Goal: Task Accomplishment & Management: Complete application form

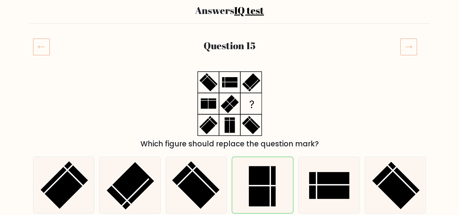
scroll to position [19, 0]
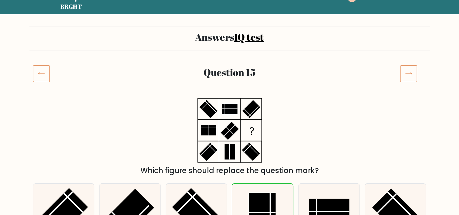
click at [410, 72] on icon at bounding box center [408, 73] width 17 height 17
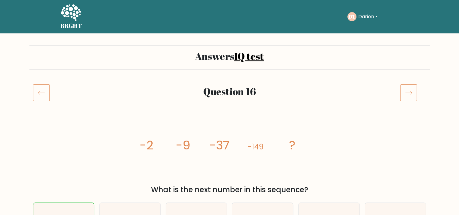
click at [407, 97] on icon at bounding box center [408, 92] width 17 height 17
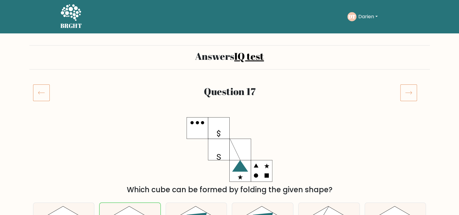
click at [406, 98] on icon at bounding box center [408, 92] width 17 height 17
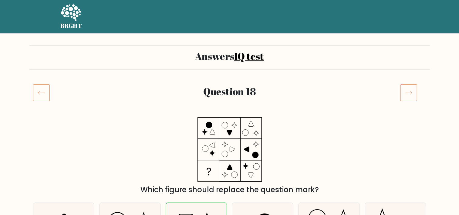
click at [406, 98] on icon at bounding box center [408, 92] width 17 height 17
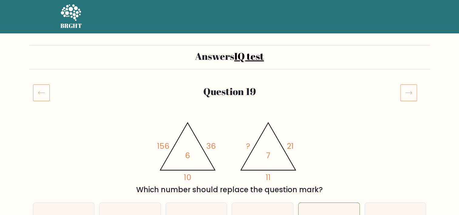
click at [406, 98] on icon at bounding box center [408, 92] width 17 height 17
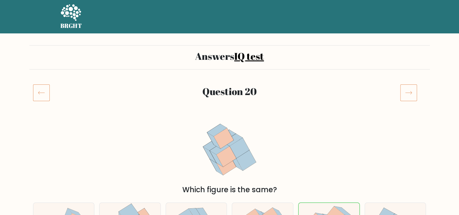
click at [406, 98] on icon at bounding box center [408, 92] width 17 height 17
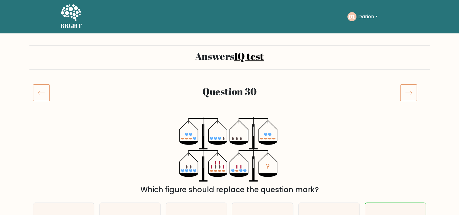
click at [406, 98] on icon at bounding box center [408, 92] width 17 height 17
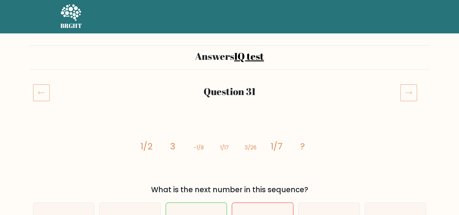
click at [406, 98] on icon at bounding box center [408, 92] width 17 height 17
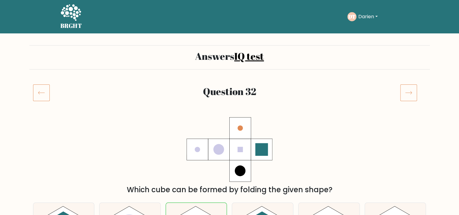
click at [406, 98] on icon at bounding box center [408, 92] width 17 height 17
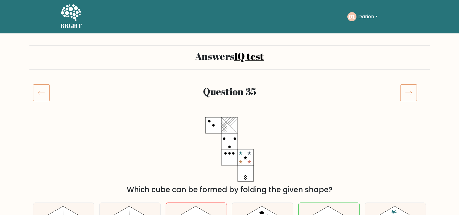
click at [403, 95] on icon at bounding box center [408, 92] width 17 height 17
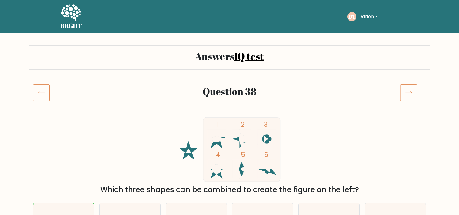
click at [403, 95] on icon at bounding box center [408, 92] width 17 height 17
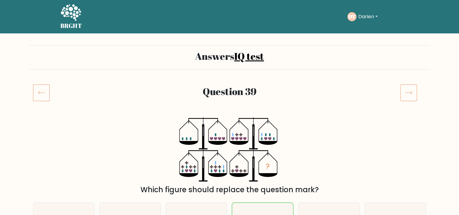
click at [403, 95] on icon at bounding box center [408, 92] width 17 height 17
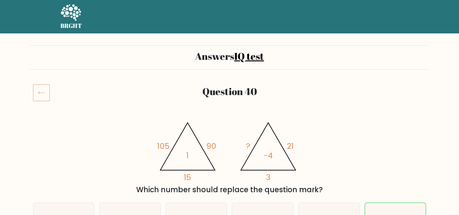
click at [403, 95] on div at bounding box center [413, 92] width 33 height 17
click at [366, 15] on button "Darien" at bounding box center [368, 17] width 23 height 8
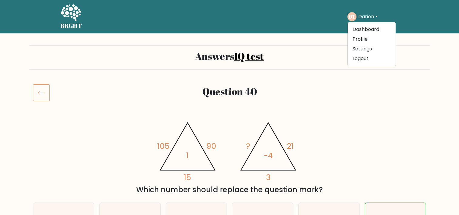
click at [363, 24] on ul "Dashboard Profile Settings Logout" at bounding box center [371, 44] width 49 height 44
click at [354, 18] on text "DT" at bounding box center [351, 16] width 7 height 7
click at [372, 16] on button "Darien" at bounding box center [368, 17] width 23 height 8
click at [369, 27] on link "Dashboard" at bounding box center [372, 30] width 48 height 10
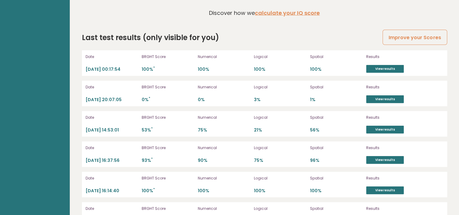
scroll to position [1703, 0]
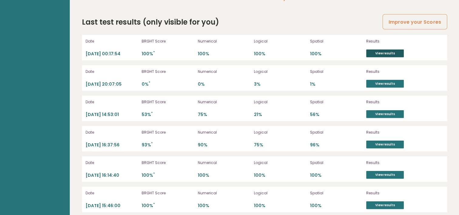
click at [378, 49] on link "View results" at bounding box center [385, 53] width 38 height 8
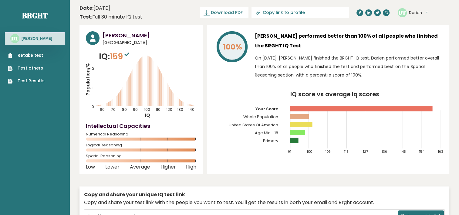
click at [25, 54] on link "Retake test" at bounding box center [26, 55] width 37 height 6
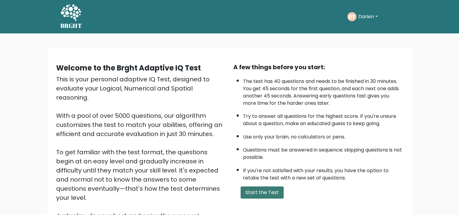
click at [256, 189] on button "Start the Test" at bounding box center [262, 192] width 43 height 12
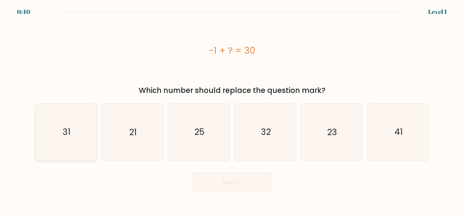
click at [50, 132] on icon "31" at bounding box center [66, 131] width 57 height 57
click at [232, 110] on input "a. 31" at bounding box center [232, 108] width 0 height 3
radio input "true"
click at [245, 187] on button "Next" at bounding box center [231, 182] width 79 height 19
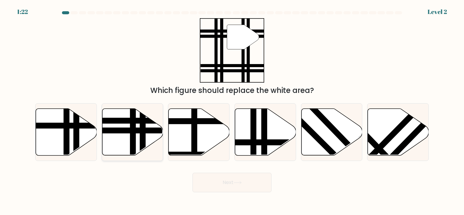
click at [114, 135] on icon at bounding box center [132, 131] width 61 height 47
click at [232, 110] on input "b." at bounding box center [232, 108] width 0 height 3
radio input "true"
click at [211, 181] on button "Next" at bounding box center [231, 182] width 79 height 19
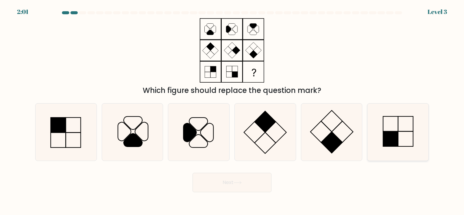
click at [415, 128] on icon at bounding box center [397, 131] width 57 height 57
click at [232, 110] on input "f." at bounding box center [232, 108] width 0 height 3
radio input "true"
click at [204, 188] on button "Next" at bounding box center [231, 182] width 79 height 19
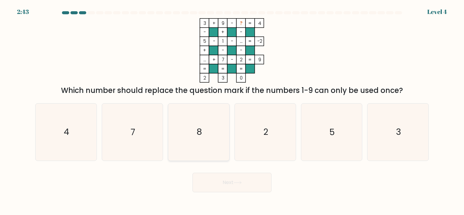
click at [187, 131] on icon "8" at bounding box center [198, 131] width 57 height 57
click at [232, 110] on input "c. 8" at bounding box center [232, 108] width 0 height 3
radio input "true"
click at [210, 177] on button "Next" at bounding box center [231, 182] width 79 height 19
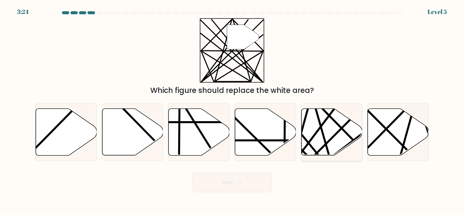
click at [342, 132] on icon at bounding box center [331, 131] width 61 height 47
click at [232, 110] on input "e." at bounding box center [232, 108] width 0 height 3
radio input "true"
click at [200, 182] on button "Next" at bounding box center [231, 182] width 79 height 19
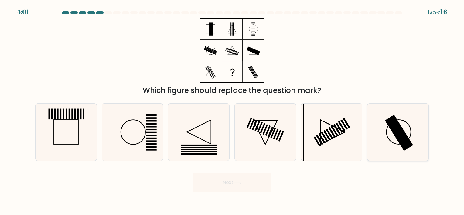
click at [402, 146] on rect at bounding box center [399, 133] width 28 height 36
click at [232, 110] on input "f." at bounding box center [232, 108] width 0 height 3
radio input "true"
click at [223, 183] on button "Next" at bounding box center [231, 182] width 79 height 19
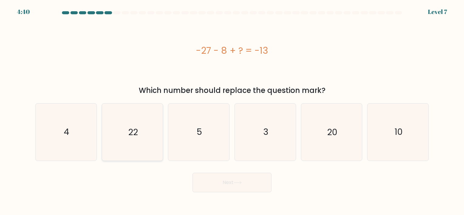
click at [130, 124] on icon "22" at bounding box center [132, 131] width 57 height 57
click at [232, 110] on input "b. 22" at bounding box center [232, 108] width 0 height 3
radio input "true"
click at [216, 181] on button "Next" at bounding box center [231, 182] width 79 height 19
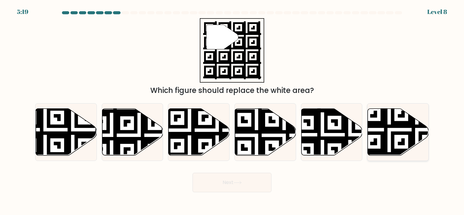
click at [418, 134] on icon at bounding box center [397, 131] width 61 height 47
click at [232, 110] on input "f." at bounding box center [232, 108] width 0 height 3
radio input "true"
click at [219, 184] on button "Next" at bounding box center [231, 182] width 79 height 19
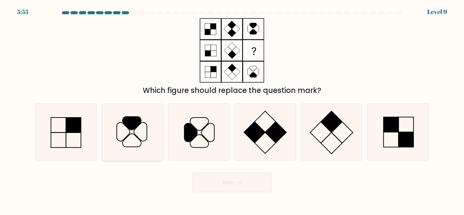
click at [130, 118] on icon at bounding box center [132, 123] width 19 height 13
click at [232, 110] on input "b." at bounding box center [232, 108] width 0 height 3
radio input "true"
click at [238, 187] on button "Next" at bounding box center [231, 182] width 79 height 19
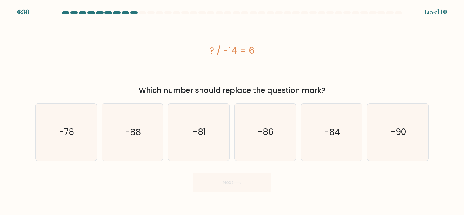
click at [145, 185] on div "Next" at bounding box center [232, 180] width 401 height 24
click at [332, 131] on text "-84" at bounding box center [332, 132] width 16 height 12
click at [232, 110] on input "e. -84" at bounding box center [232, 108] width 0 height 3
radio input "true"
click at [204, 183] on button "Next" at bounding box center [231, 182] width 79 height 19
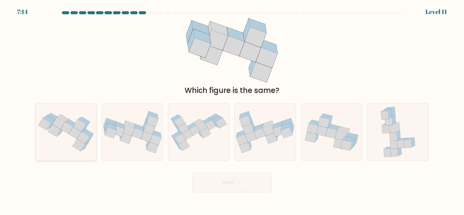
click at [43, 134] on icon at bounding box center [66, 132] width 61 height 46
click at [232, 110] on input "a." at bounding box center [232, 108] width 0 height 3
radio input "true"
click at [218, 186] on button "Next" at bounding box center [231, 182] width 79 height 19
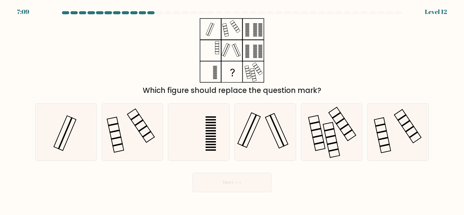
click at [131, 187] on div "Next" at bounding box center [232, 180] width 401 height 24
click at [273, 128] on icon at bounding box center [265, 131] width 57 height 57
click at [232, 110] on input "d." at bounding box center [232, 108] width 0 height 3
radio input "true"
click at [225, 186] on button "Next" at bounding box center [231, 182] width 79 height 19
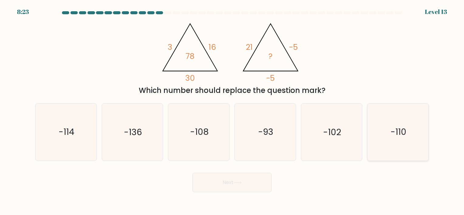
click at [379, 121] on icon "-110" at bounding box center [397, 131] width 57 height 57
click at [232, 110] on input "f. -110" at bounding box center [232, 108] width 0 height 3
radio input "true"
click at [206, 184] on button "Next" at bounding box center [231, 182] width 79 height 19
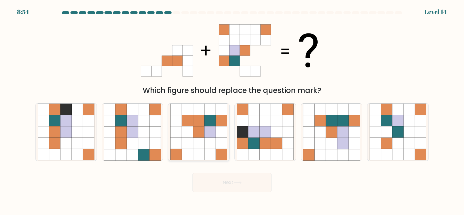
click at [214, 127] on icon at bounding box center [209, 131] width 11 height 11
click at [232, 110] on input "c." at bounding box center [232, 108] width 0 height 3
radio input "true"
click at [216, 183] on button "Next" at bounding box center [231, 182] width 79 height 19
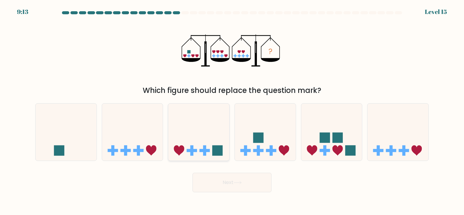
click at [204, 129] on icon at bounding box center [198, 132] width 61 height 50
click at [232, 110] on input "c." at bounding box center [232, 108] width 0 height 3
radio input "true"
click at [216, 181] on button "Next" at bounding box center [231, 182] width 79 height 19
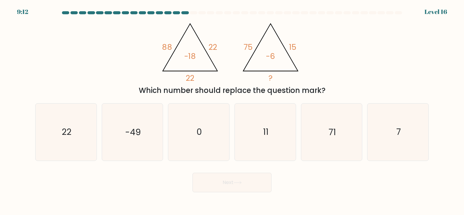
click at [134, 170] on div "Next" at bounding box center [232, 180] width 401 height 24
click at [274, 131] on icon "11" at bounding box center [265, 131] width 57 height 57
click at [232, 110] on input "d. 11" at bounding box center [232, 108] width 0 height 3
radio input "true"
click at [252, 184] on button "Next" at bounding box center [231, 182] width 79 height 19
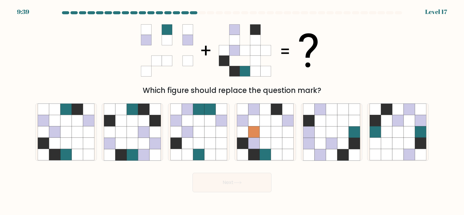
click at [134, 190] on div "Next" at bounding box center [232, 180] width 401 height 24
click at [414, 152] on icon at bounding box center [408, 154] width 11 height 11
click at [232, 110] on input "f." at bounding box center [232, 108] width 0 height 3
radio input "true"
click at [246, 178] on button "Next" at bounding box center [231, 182] width 79 height 19
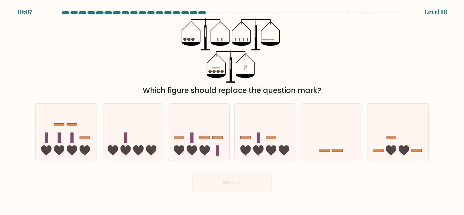
click at [95, 184] on div "Next" at bounding box center [232, 180] width 401 height 24
click at [396, 143] on icon at bounding box center [397, 132] width 61 height 50
click at [232, 110] on input "f." at bounding box center [232, 108] width 0 height 3
radio input "true"
click at [254, 178] on button "Next" at bounding box center [231, 182] width 79 height 19
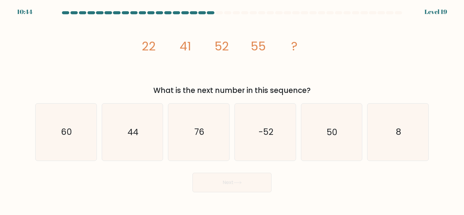
click at [109, 193] on body "10:44 Level 19" at bounding box center [232, 107] width 464 height 215
click at [323, 167] on form at bounding box center [232, 101] width 464 height 181
click at [324, 138] on icon "50" at bounding box center [331, 131] width 57 height 57
click at [232, 110] on input "e. 50" at bounding box center [232, 108] width 0 height 3
radio input "true"
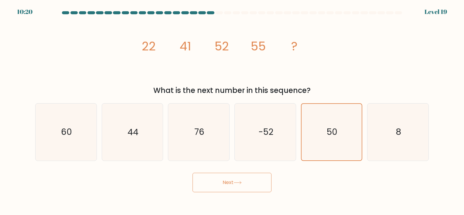
click at [232, 179] on button "Next" at bounding box center [231, 182] width 79 height 19
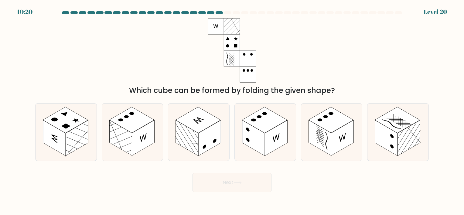
click at [130, 176] on div "Next" at bounding box center [232, 180] width 401 height 24
click at [331, 143] on rect at bounding box center [342, 138] width 22 height 36
click at [232, 110] on input "e." at bounding box center [232, 108] width 0 height 3
radio input "true"
click at [236, 179] on button "Next" at bounding box center [231, 182] width 79 height 19
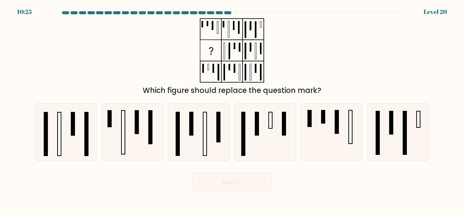
click at [133, 187] on div "Next" at bounding box center [232, 180] width 401 height 24
click at [256, 142] on icon at bounding box center [265, 131] width 57 height 57
click at [232, 110] on input "d." at bounding box center [232, 108] width 0 height 3
radio input "true"
click at [223, 186] on button "Next" at bounding box center [231, 182] width 79 height 19
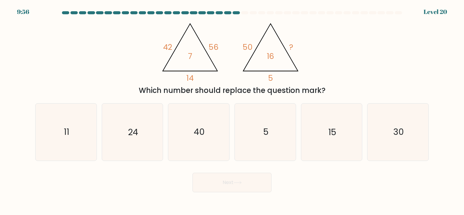
click at [153, 179] on div "Next" at bounding box center [232, 180] width 401 height 24
click at [405, 125] on icon "30" at bounding box center [397, 131] width 57 height 57
click at [232, 110] on input "f. 30" at bounding box center [232, 108] width 0 height 3
radio input "true"
click at [226, 178] on button "Next" at bounding box center [231, 182] width 79 height 19
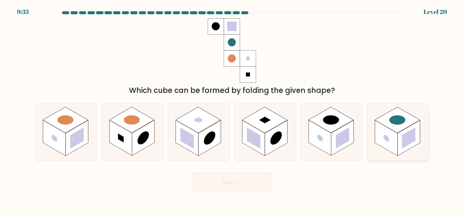
click at [396, 136] on rect at bounding box center [386, 138] width 22 height 36
click at [232, 110] on input "f." at bounding box center [232, 108] width 0 height 3
radio input "true"
click at [213, 189] on button "Next" at bounding box center [231, 182] width 79 height 19
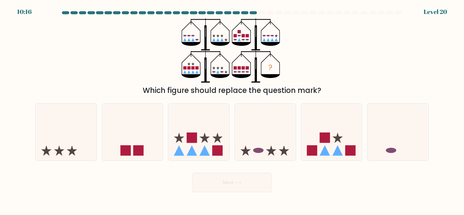
click at [130, 191] on div "Next" at bounding box center [232, 180] width 401 height 24
click at [195, 136] on rect at bounding box center [192, 137] width 10 height 10
click at [232, 110] on input "c." at bounding box center [232, 108] width 0 height 3
radio input "true"
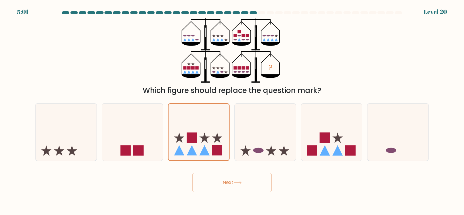
click at [207, 185] on button "Next" at bounding box center [231, 182] width 79 height 19
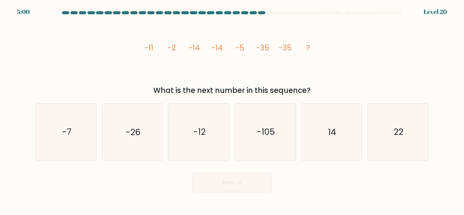
click at [131, 177] on div "Next" at bounding box center [232, 180] width 401 height 24
click at [132, 135] on text "-26" at bounding box center [132, 132] width 15 height 12
click at [232, 110] on input "b. -26" at bounding box center [232, 108] width 0 height 3
radio input "true"
click at [213, 181] on button "Next" at bounding box center [231, 182] width 79 height 19
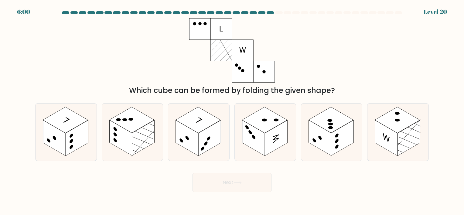
click at [136, 180] on div "Next" at bounding box center [232, 180] width 401 height 24
click at [73, 143] on rect at bounding box center [77, 138] width 22 height 36
click at [232, 110] on input "a." at bounding box center [232, 108] width 0 height 3
radio input "true"
click at [215, 184] on button "Next" at bounding box center [231, 182] width 79 height 19
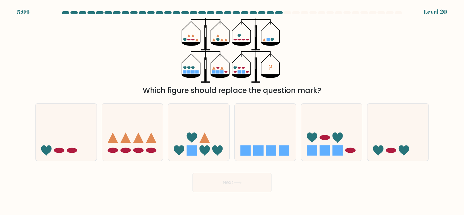
click at [114, 185] on div "Next" at bounding box center [232, 180] width 401 height 24
click at [207, 137] on icon at bounding box center [198, 132] width 61 height 50
click at [232, 110] on input "c." at bounding box center [232, 108] width 0 height 3
radio input "true"
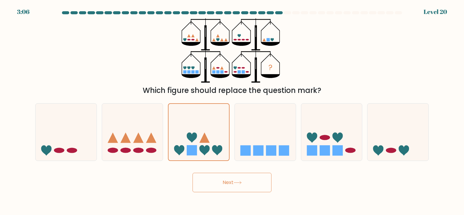
click at [219, 189] on button "Next" at bounding box center [231, 182] width 79 height 19
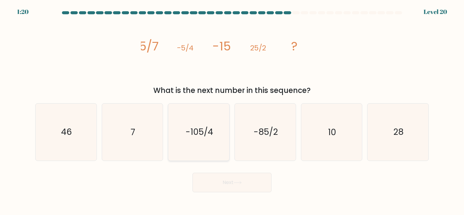
click at [197, 141] on icon "-105/4" at bounding box center [198, 131] width 57 height 57
click at [232, 110] on input "c. -105/4" at bounding box center [232, 108] width 0 height 3
radio input "true"
click at [213, 184] on button "Next" at bounding box center [231, 182] width 79 height 19
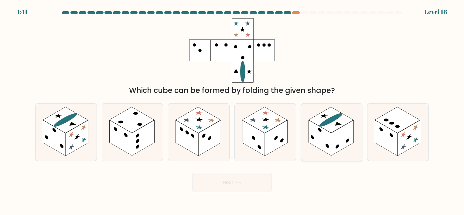
click at [330, 147] on rect at bounding box center [319, 138] width 22 height 36
click at [232, 110] on input "e." at bounding box center [232, 108] width 0 height 3
radio input "true"
click at [246, 177] on button "Next" at bounding box center [231, 182] width 79 height 19
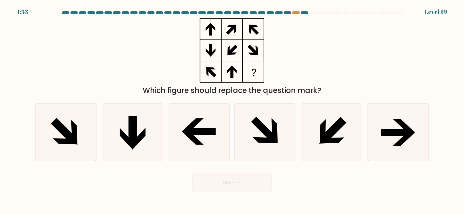
click at [321, 192] on body "1:33 Level 19" at bounding box center [232, 107] width 464 height 215
click at [195, 126] on icon at bounding box center [193, 124] width 22 height 13
click at [232, 110] on input "c." at bounding box center [232, 108] width 0 height 3
radio input "true"
click at [205, 187] on button "Next" at bounding box center [231, 182] width 79 height 19
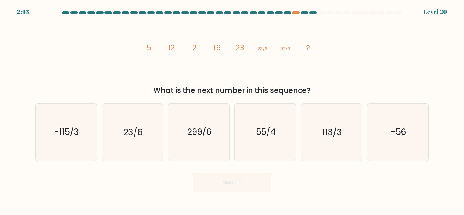
click at [126, 186] on div "Next" at bounding box center [232, 180] width 401 height 24
click at [328, 137] on text "113/3" at bounding box center [332, 132] width 20 height 12
click at [232, 110] on input "e. 113/3" at bounding box center [232, 108] width 0 height 3
radio input "true"
click at [246, 178] on button "Next" at bounding box center [231, 182] width 79 height 19
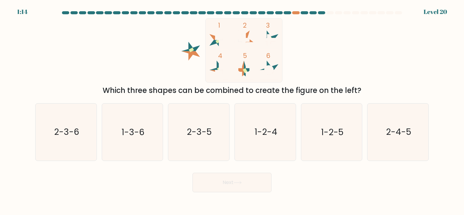
click at [305, 193] on body "1:14 Level 20" at bounding box center [232, 107] width 464 height 215
click at [167, 127] on div "c. 2-3-5" at bounding box center [198, 131] width 66 height 57
click at [188, 134] on text "2-3-5" at bounding box center [199, 132] width 25 height 12
click at [232, 110] on input "c. 2-3-5" at bounding box center [232, 108] width 0 height 3
radio input "true"
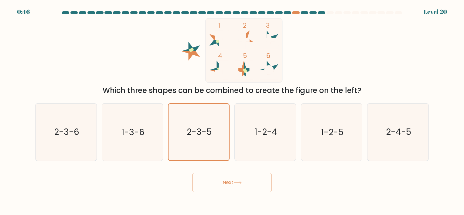
click at [217, 179] on button "Next" at bounding box center [231, 182] width 79 height 19
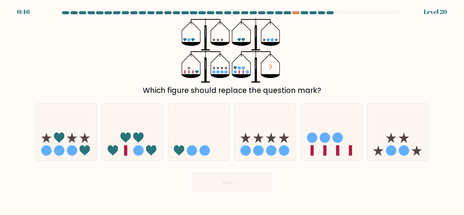
click at [154, 180] on div "Next" at bounding box center [232, 180] width 401 height 24
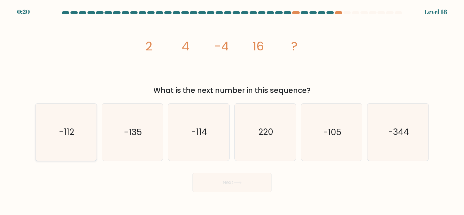
click at [53, 138] on icon "-112" at bounding box center [66, 131] width 57 height 57
click at [232, 110] on input "a. -112" at bounding box center [232, 108] width 0 height 3
radio input "true"
click at [236, 185] on button "Next" at bounding box center [231, 182] width 79 height 19
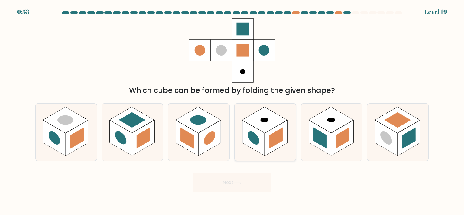
click at [259, 146] on rect at bounding box center [253, 138] width 22 height 36
click at [232, 110] on input "d." at bounding box center [232, 108] width 0 height 3
radio input "true"
click at [245, 182] on button "Next" at bounding box center [231, 182] width 79 height 19
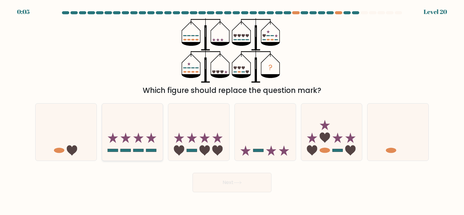
click at [134, 150] on rect at bounding box center [138, 150] width 10 height 3
click at [232, 110] on input "b." at bounding box center [232, 108] width 0 height 3
radio input "true"
click at [225, 184] on button "Next" at bounding box center [231, 182] width 79 height 19
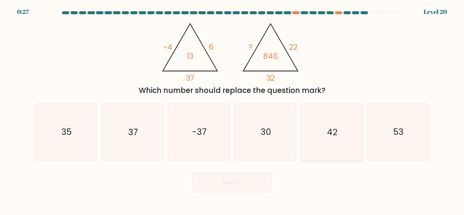
click at [332, 135] on text "42" at bounding box center [332, 132] width 10 height 12
click at [232, 110] on input "e. 42" at bounding box center [232, 108] width 0 height 3
radio input "true"
click at [223, 182] on button "Next" at bounding box center [231, 182] width 79 height 19
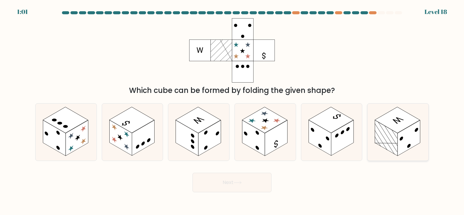
click at [400, 149] on rect at bounding box center [408, 138] width 22 height 36
click at [232, 110] on input "f." at bounding box center [232, 108] width 0 height 3
radio input "true"
click at [239, 188] on button "Next" at bounding box center [231, 182] width 79 height 19
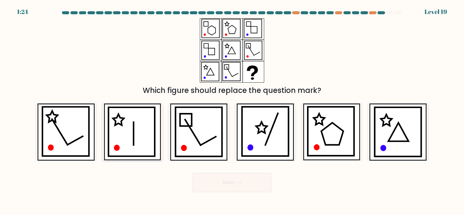
click at [133, 147] on icon at bounding box center [131, 131] width 46 height 49
click at [232, 110] on input "b." at bounding box center [232, 108] width 0 height 3
radio input "true"
click at [212, 186] on button "Next" at bounding box center [231, 182] width 79 height 19
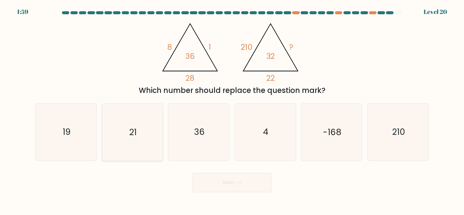
click at [135, 140] on icon "21" at bounding box center [132, 131] width 57 height 57
click at [232, 110] on input "b. 21" at bounding box center [232, 108] width 0 height 3
radio input "true"
click at [210, 183] on button "Next" at bounding box center [231, 182] width 79 height 19
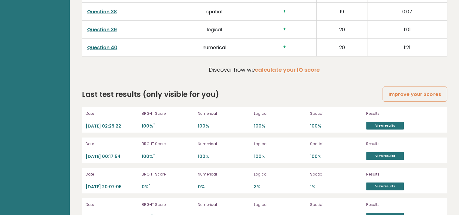
scroll to position [1631, 0]
click at [379, 127] on div "Date [DATE] 02:29:22 BRGHT Score 100% * Numerical 100% Logical 100% Spatial 100…" at bounding box center [264, 119] width 365 height 25
click at [373, 121] on link "View results" at bounding box center [385, 125] width 38 height 8
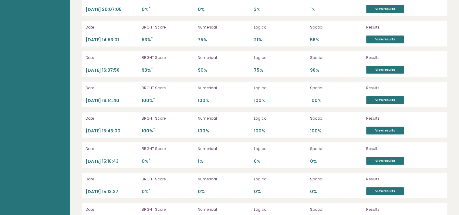
scroll to position [1810, 0]
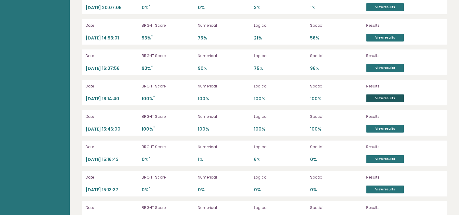
click at [377, 96] on link "View results" at bounding box center [385, 98] width 38 height 8
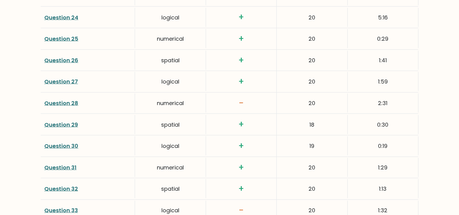
scroll to position [1321, 0]
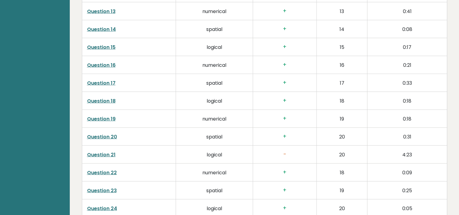
scroll to position [1190, 0]
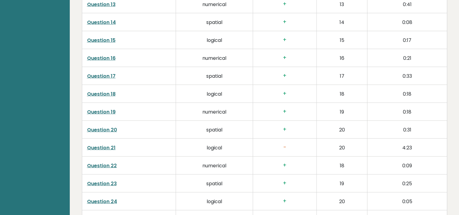
drag, startPoint x: 328, startPoint y: 135, endPoint x: 96, endPoint y: 147, distance: 231.8
click at [96, 147] on link "Question 21" at bounding box center [101, 147] width 29 height 7
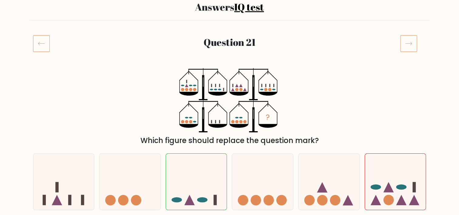
scroll to position [50, 0]
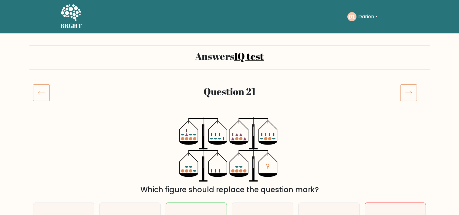
scroll to position [51, 0]
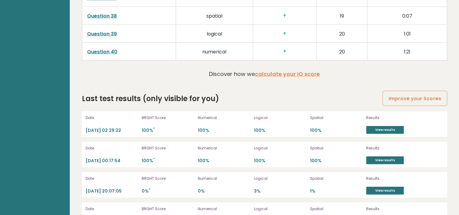
scroll to position [1619, 0]
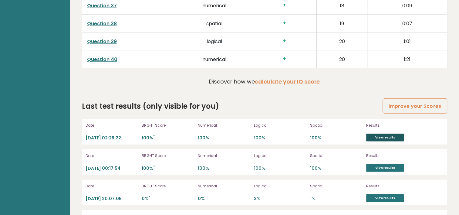
click at [379, 135] on link "View results" at bounding box center [385, 138] width 38 height 8
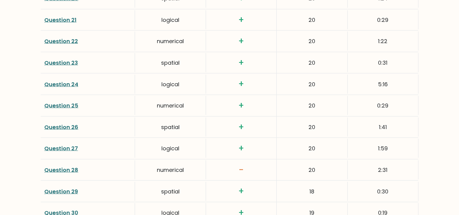
scroll to position [1299, 0]
click at [51, 166] on link "Question 28" at bounding box center [61, 170] width 34 height 8
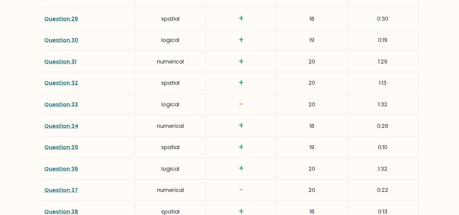
scroll to position [1474, 0]
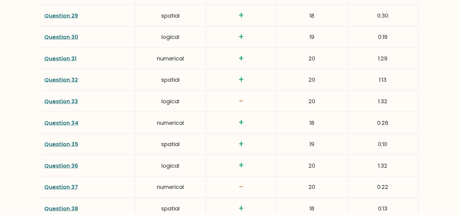
click at [60, 98] on link "Question 33" at bounding box center [61, 101] width 34 height 8
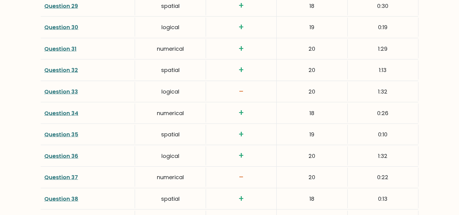
scroll to position [1484, 0]
click at [60, 173] on link "Question 37" at bounding box center [61, 177] width 34 height 8
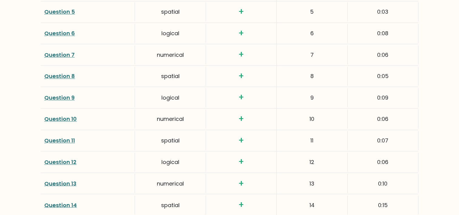
scroll to position [939, 0]
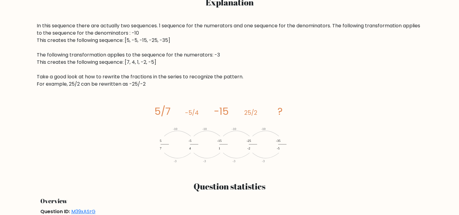
scroll to position [276, 0]
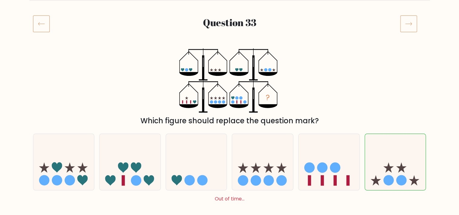
scroll to position [75, 0]
